Goal: Task Accomplishment & Management: Complete application form

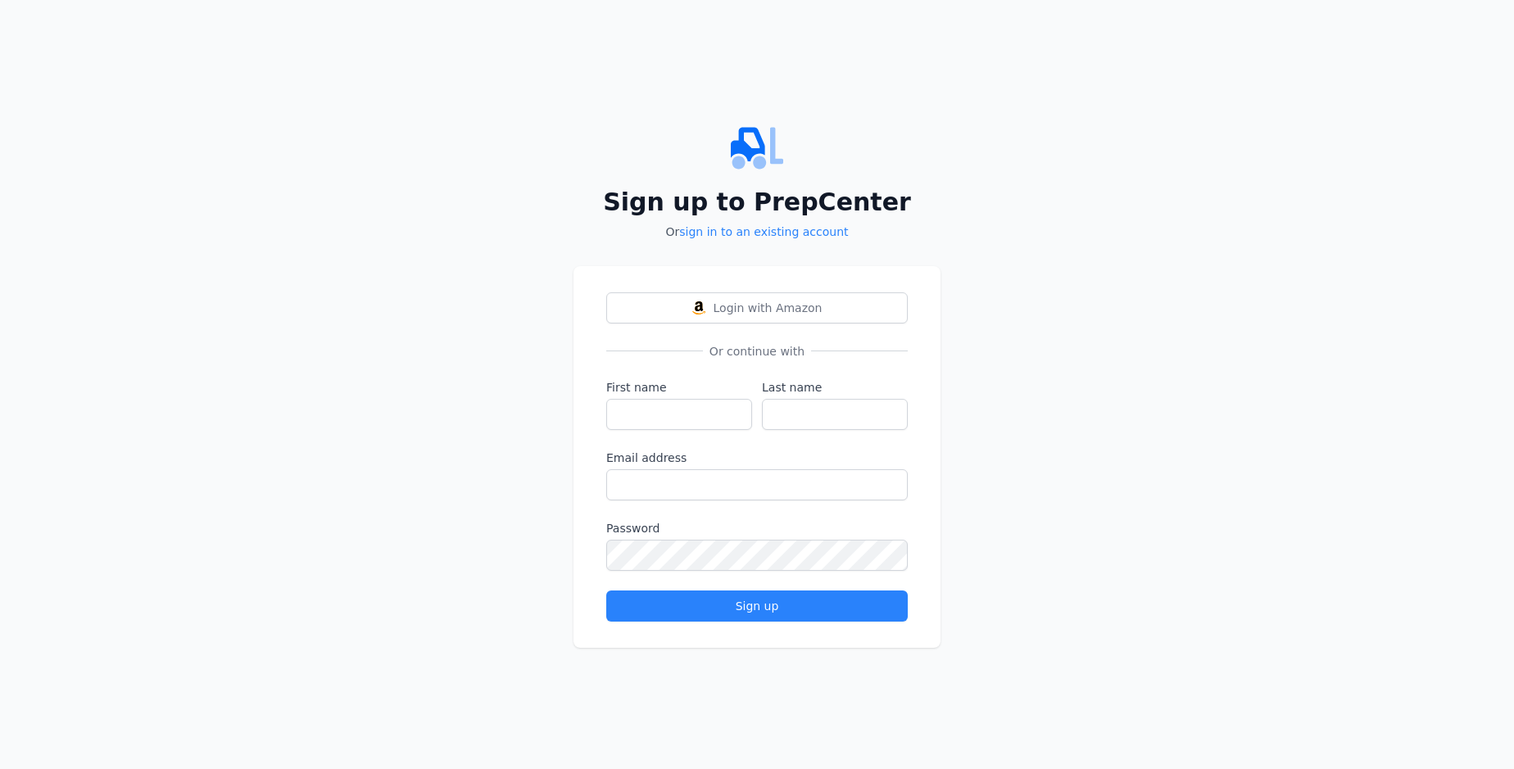
click at [679, 414] on input "First name" at bounding box center [679, 414] width 146 height 31
type input "[PERSON_NAME]"
click at [835, 414] on input "Last name" at bounding box center [835, 414] width 146 height 31
type input "Bins"
click at [757, 484] on input "Email address" at bounding box center [757, 485] width 302 height 31
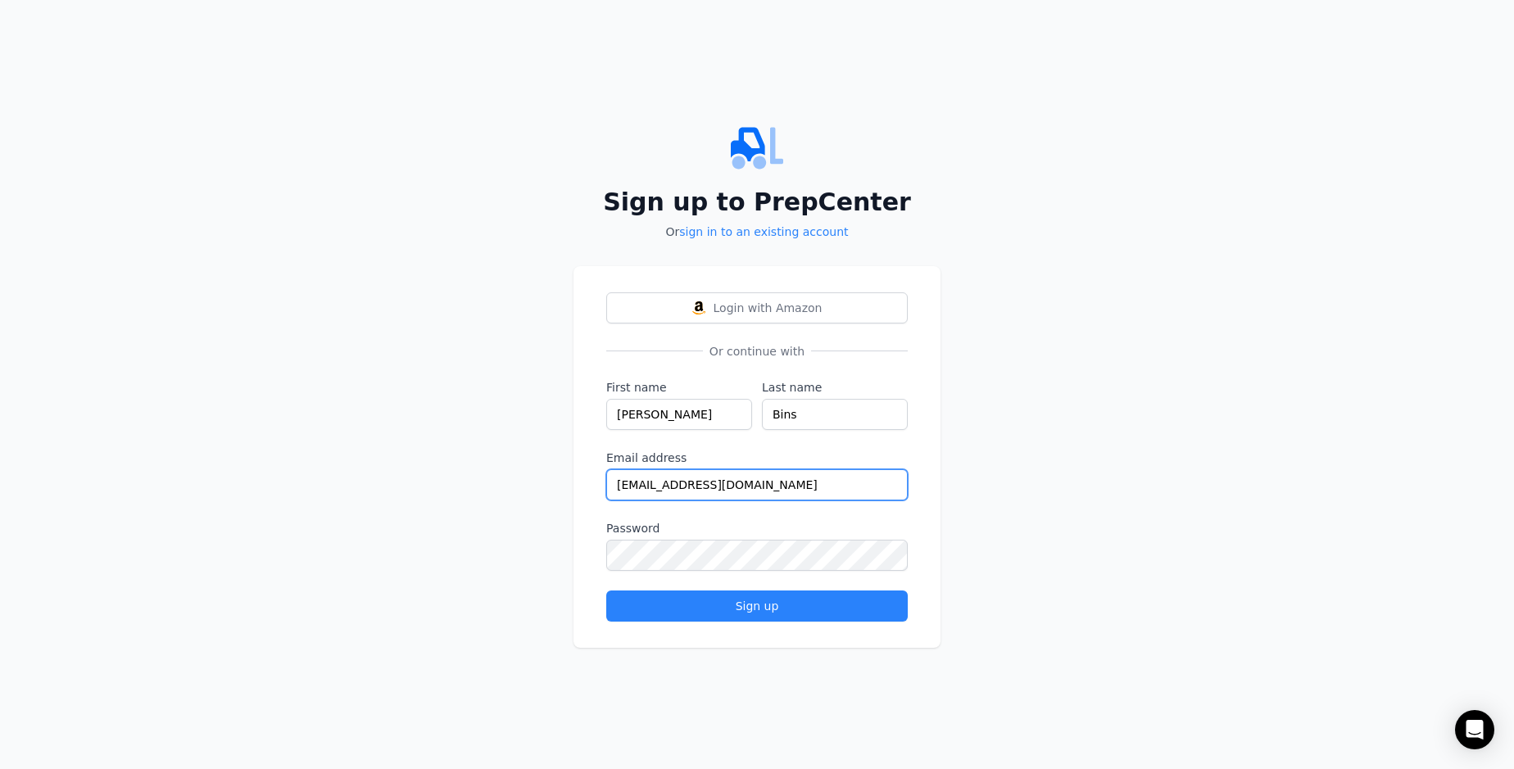
type input "[EMAIL_ADDRESS][DOMAIN_NAME]"
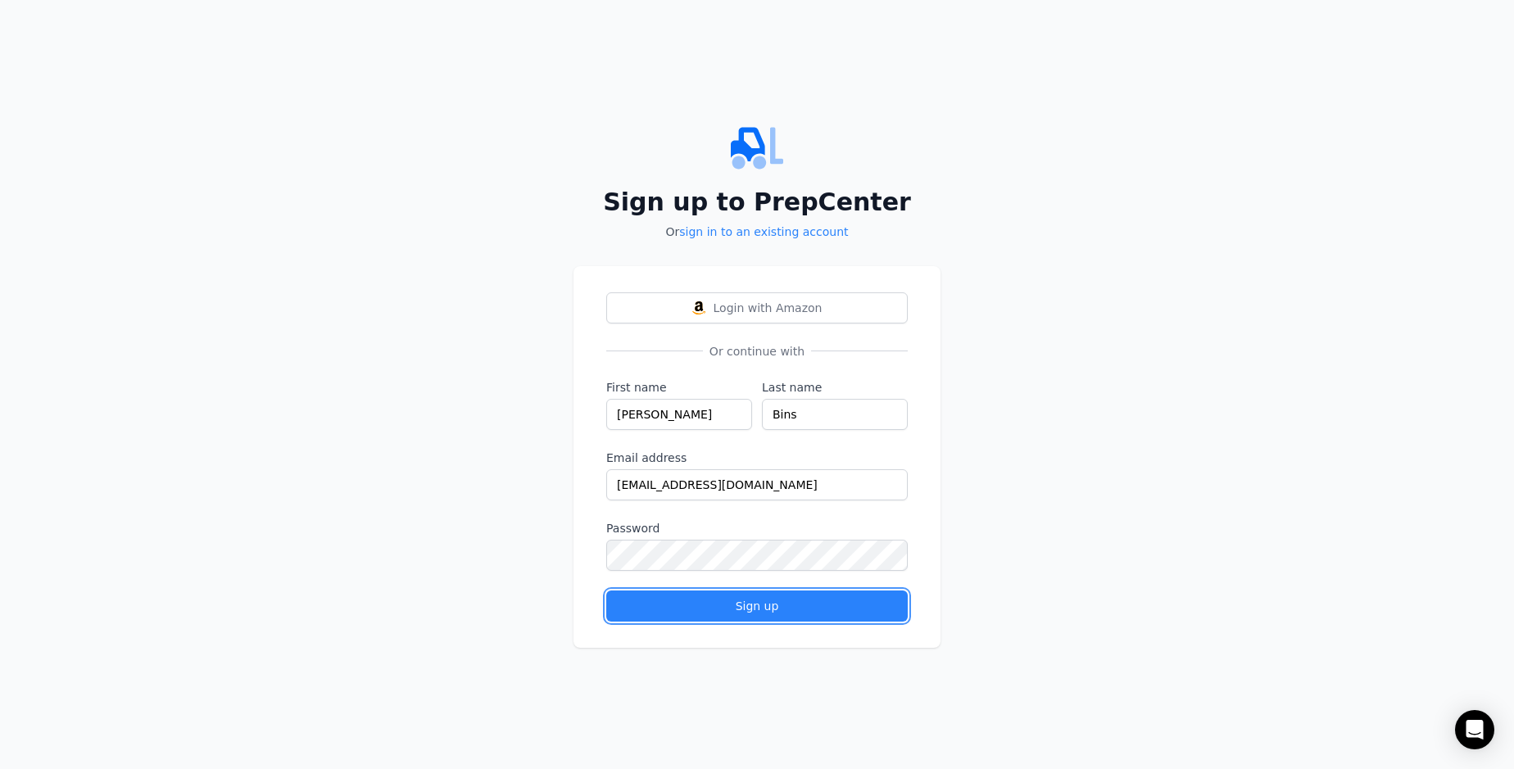
click at [757, 606] on div "Sign up" at bounding box center [757, 606] width 274 height 16
